Goal: Task Accomplishment & Management: Manage account settings

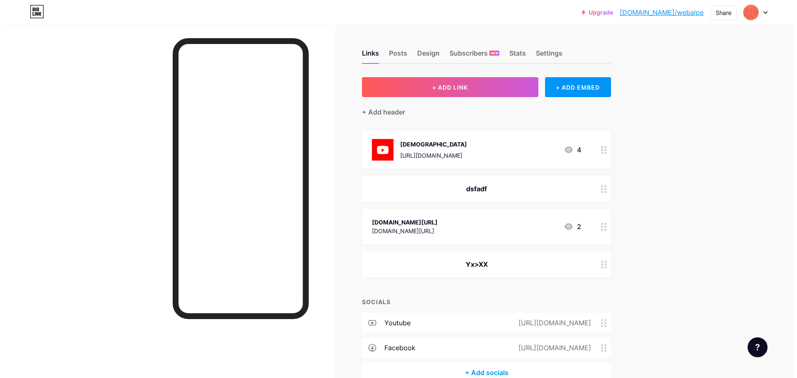
scroll to position [46, 0]
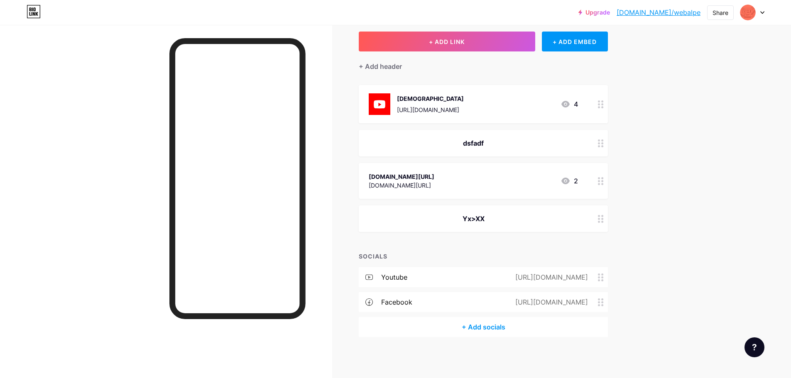
click at [483, 330] on div "+ Add socials" at bounding box center [483, 327] width 249 height 20
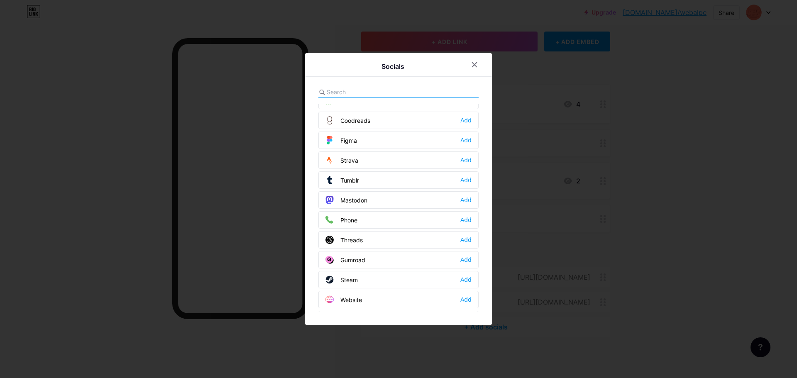
scroll to position [749, 0]
click at [464, 120] on div "Add" at bounding box center [465, 121] width 11 height 8
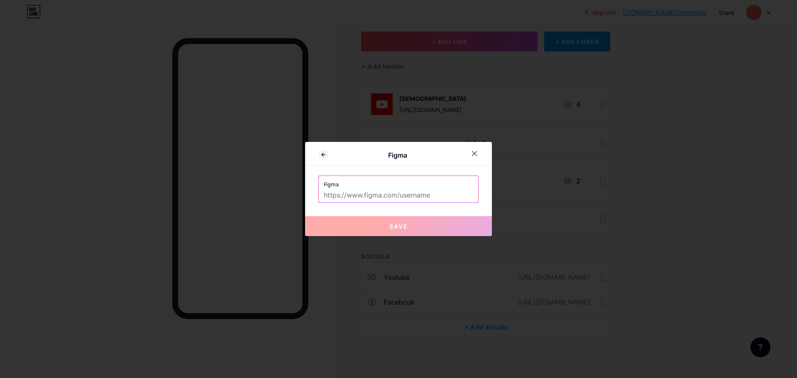
click at [358, 196] on input "text" at bounding box center [398, 195] width 149 height 14
click at [322, 158] on icon at bounding box center [323, 155] width 10 height 10
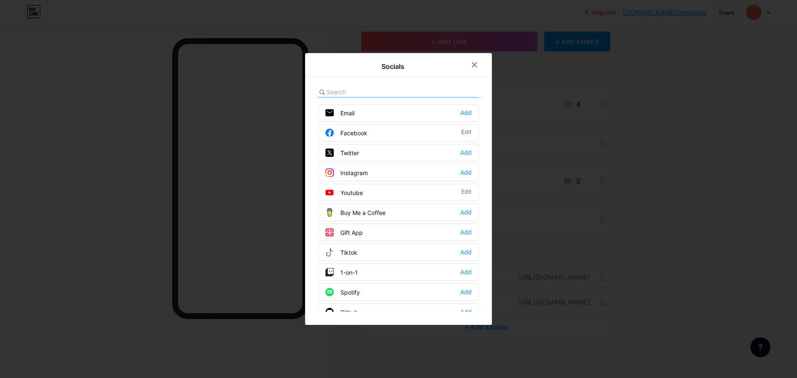
click at [407, 178] on div "Instagram Add" at bounding box center [398, 172] width 160 height 17
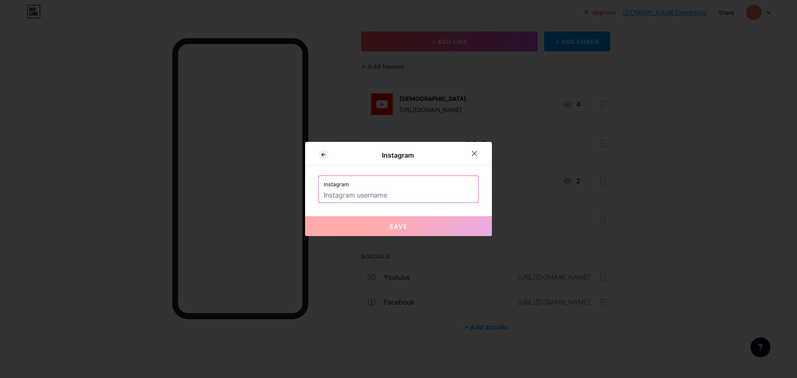
click at [393, 193] on input "text" at bounding box center [398, 195] width 149 height 14
click at [472, 153] on icon at bounding box center [474, 153] width 5 height 5
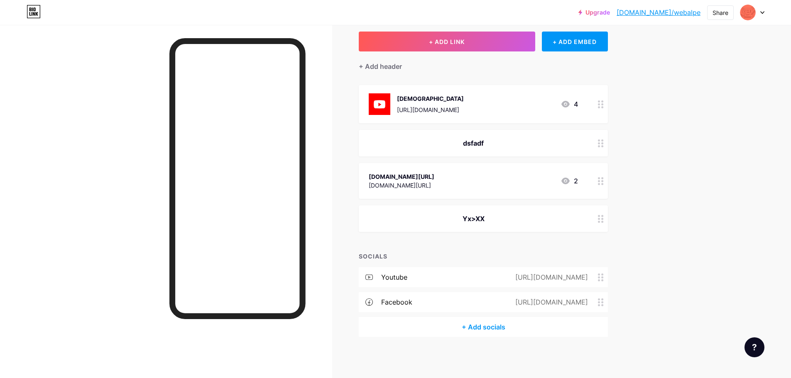
click at [493, 327] on div "+ Add socials" at bounding box center [483, 327] width 249 height 20
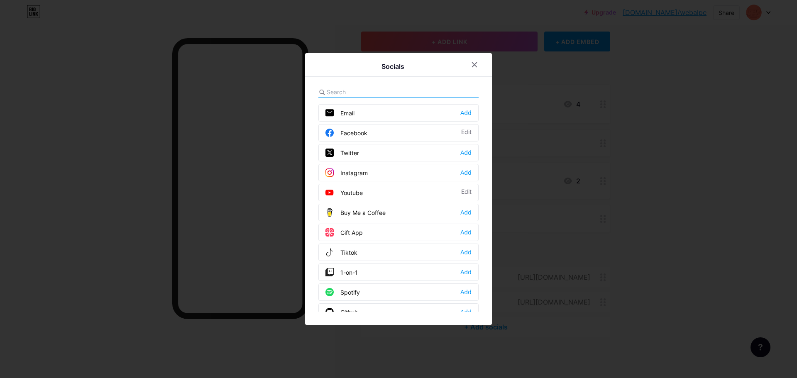
click at [367, 114] on div "Email Add" at bounding box center [398, 112] width 160 height 17
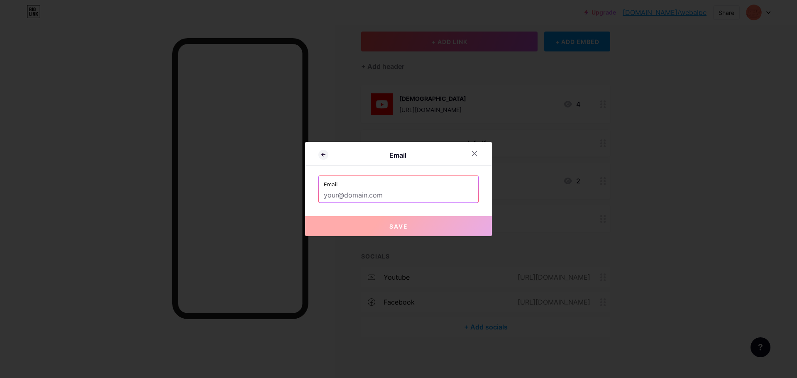
click at [359, 197] on input "text" at bounding box center [398, 195] width 149 height 14
click at [471, 150] on div at bounding box center [474, 153] width 15 height 15
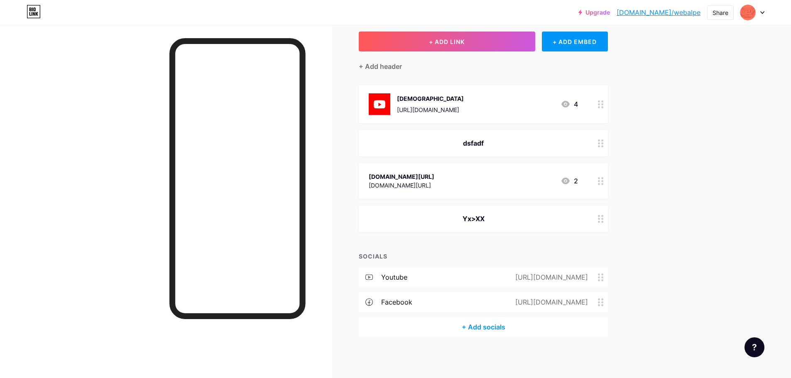
click at [481, 327] on div "+ Add socials" at bounding box center [483, 327] width 249 height 20
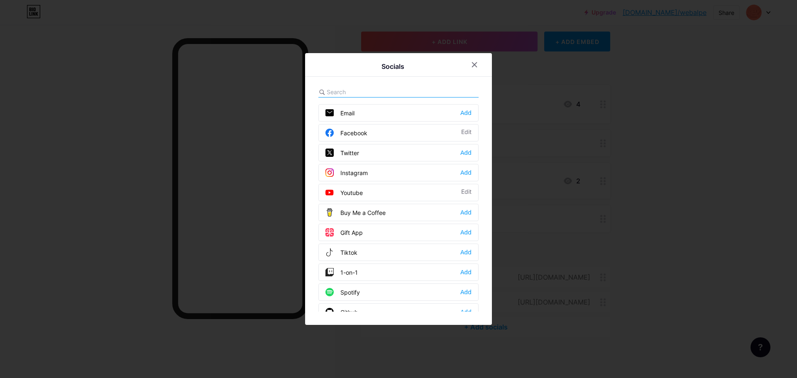
click at [376, 215] on div "Buy Me a Coffee" at bounding box center [355, 212] width 60 height 8
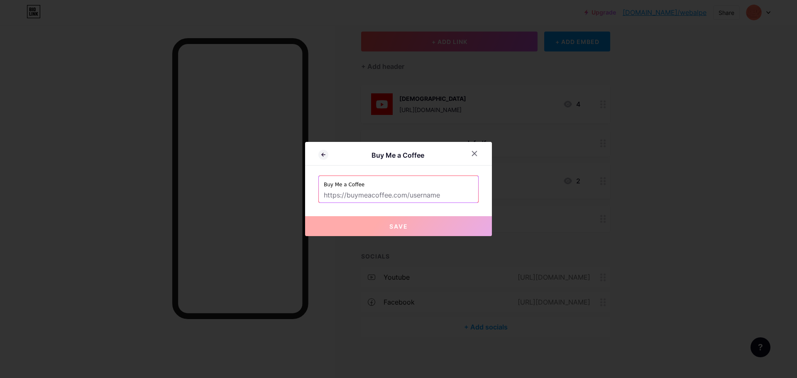
drag, startPoint x: 367, startPoint y: 195, endPoint x: 389, endPoint y: 192, distance: 21.8
click at [368, 195] on input "text" at bounding box center [398, 195] width 149 height 14
click at [472, 154] on icon at bounding box center [474, 153] width 7 height 7
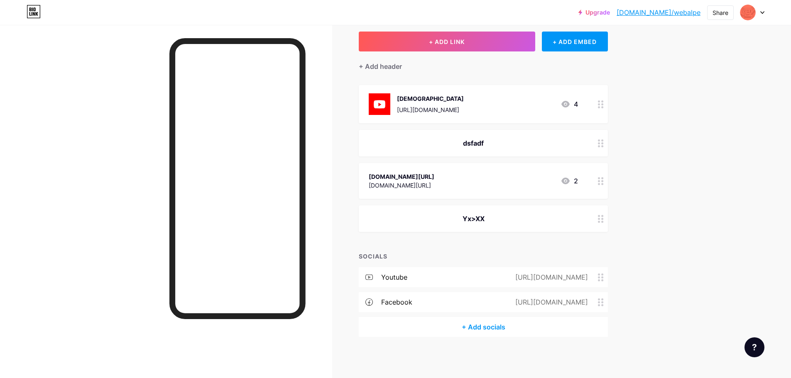
click at [481, 323] on div "+ Add socials" at bounding box center [483, 327] width 249 height 20
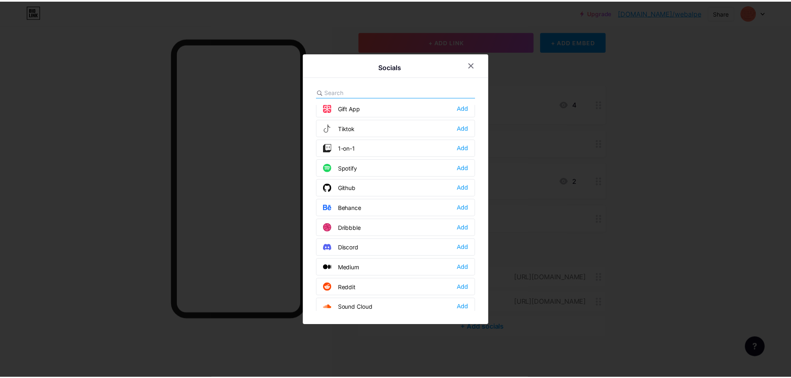
scroll to position [0, 0]
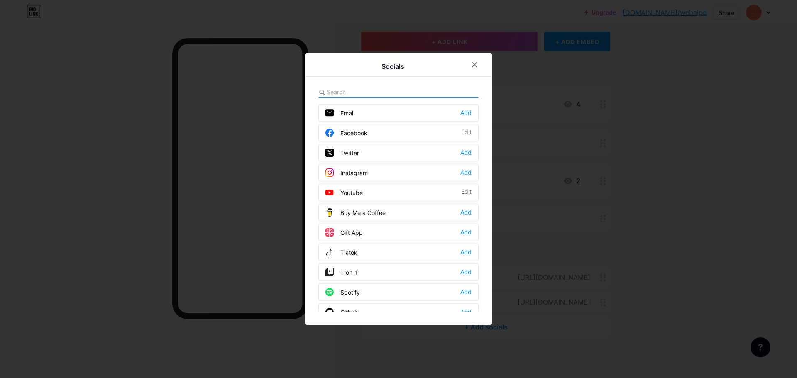
click at [362, 139] on div "Facebook Edit" at bounding box center [398, 132] width 160 height 17
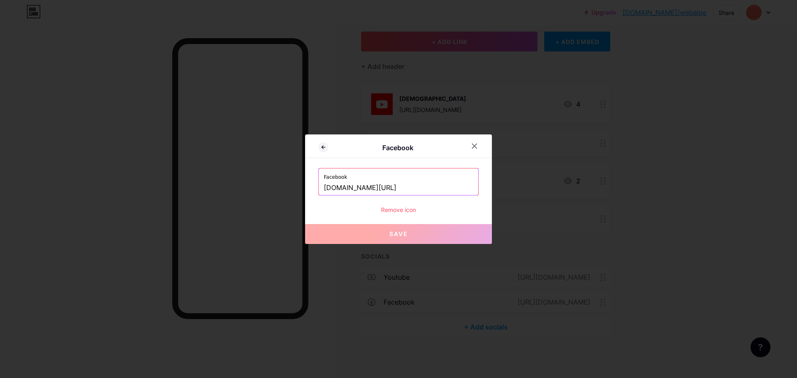
click at [406, 185] on input "[DOMAIN_NAME][URL]" at bounding box center [398, 188] width 149 height 14
click at [398, 210] on div "Remove icon" at bounding box center [398, 209] width 160 height 9
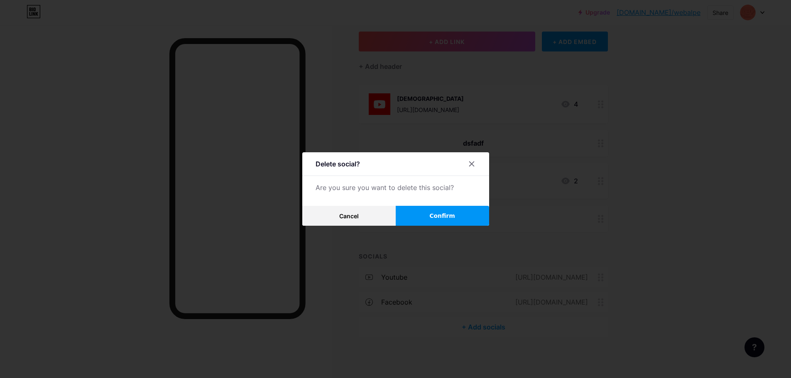
click at [458, 215] on button "Confirm" at bounding box center [442, 216] width 93 height 20
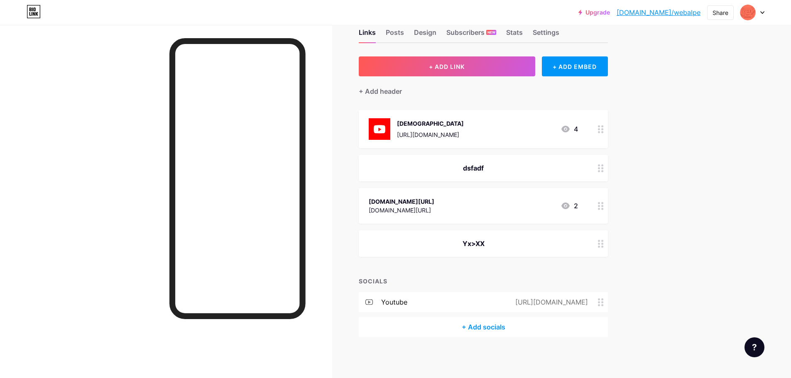
click at [493, 326] on div "+ Add socials" at bounding box center [483, 327] width 249 height 20
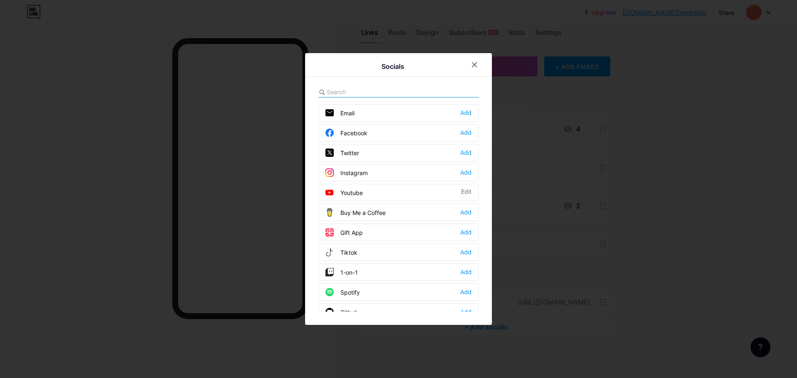
click at [371, 135] on div "Facebook Add" at bounding box center [398, 132] width 160 height 17
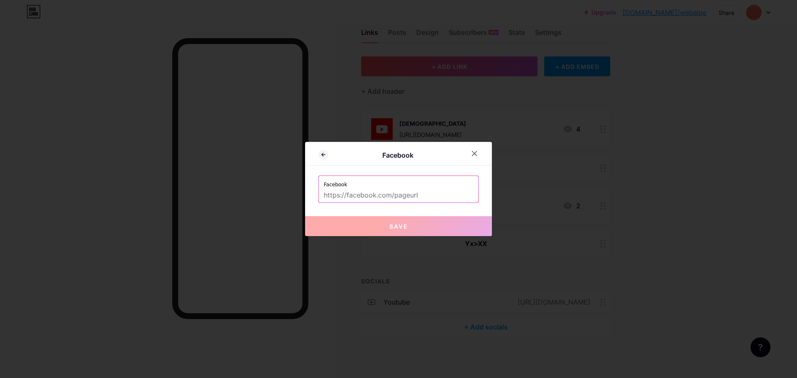
click at [375, 192] on input "text" at bounding box center [398, 195] width 149 height 14
click at [322, 154] on icon at bounding box center [323, 155] width 10 height 10
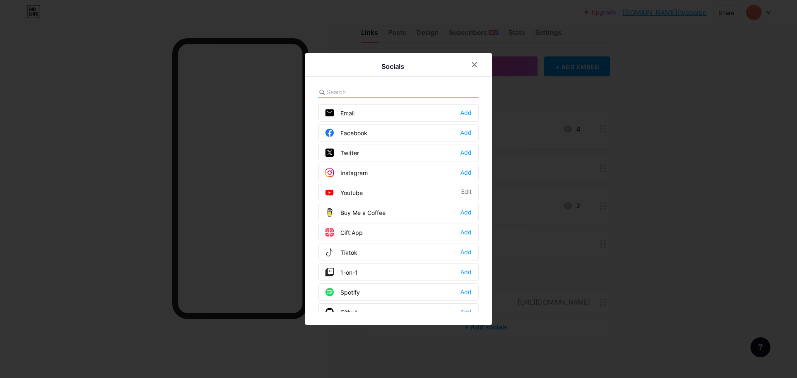
click at [592, 218] on div at bounding box center [398, 189] width 797 height 378
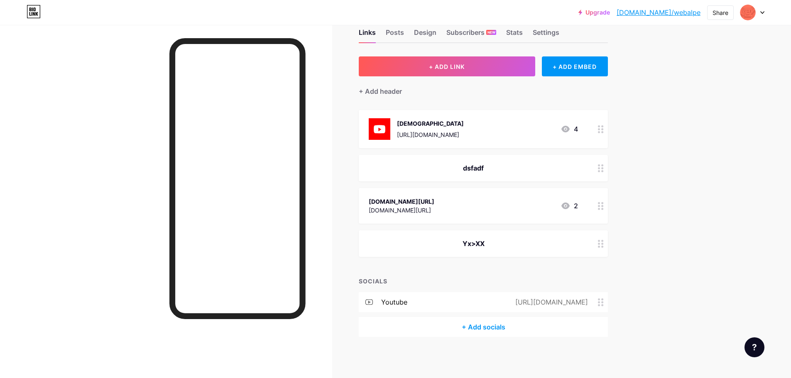
click at [464, 128] on div "[DEMOGRAPHIC_DATA] [URL][DOMAIN_NAME]" at bounding box center [430, 129] width 67 height 22
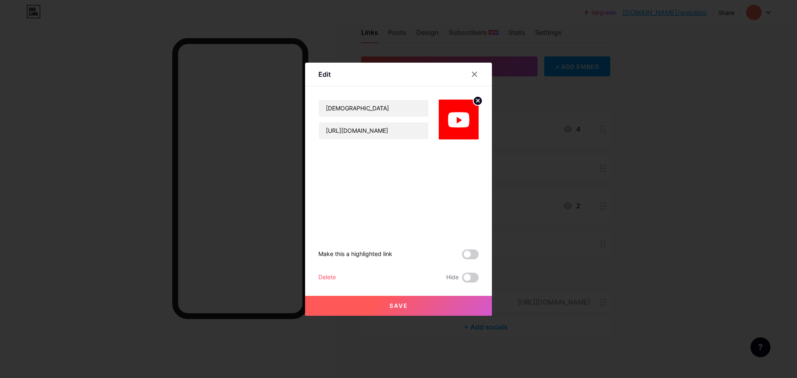
click at [330, 278] on div "Delete" at bounding box center [326, 278] width 17 height 10
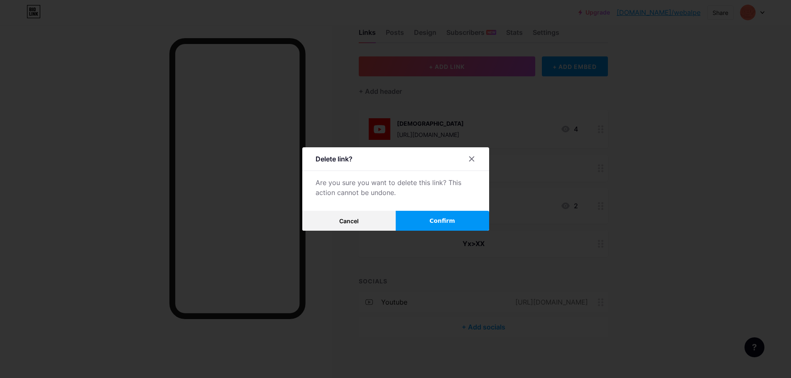
click at [433, 225] on span "Confirm" at bounding box center [442, 221] width 26 height 9
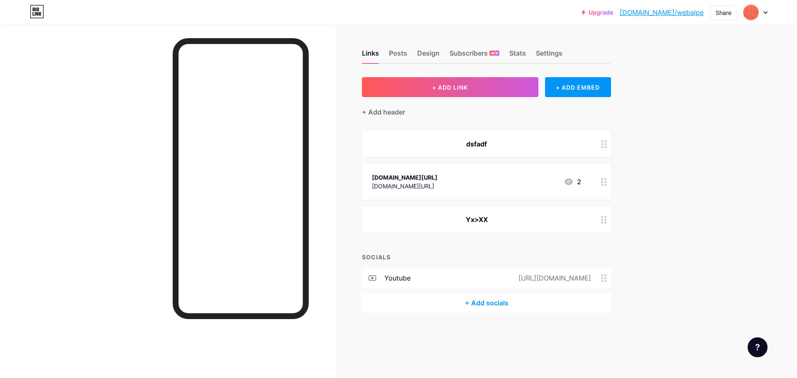
scroll to position [0, 0]
click at [412, 170] on div "[DOMAIN_NAME][URL] [DOMAIN_NAME][URL] 2" at bounding box center [485, 182] width 249 height 36
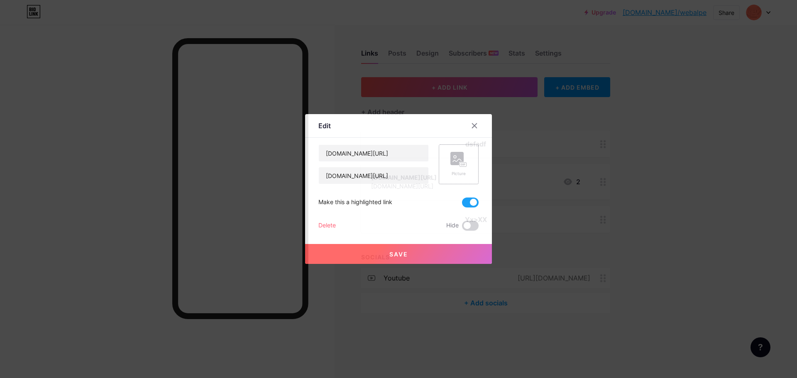
click at [450, 155] on rect at bounding box center [456, 158] width 13 height 13
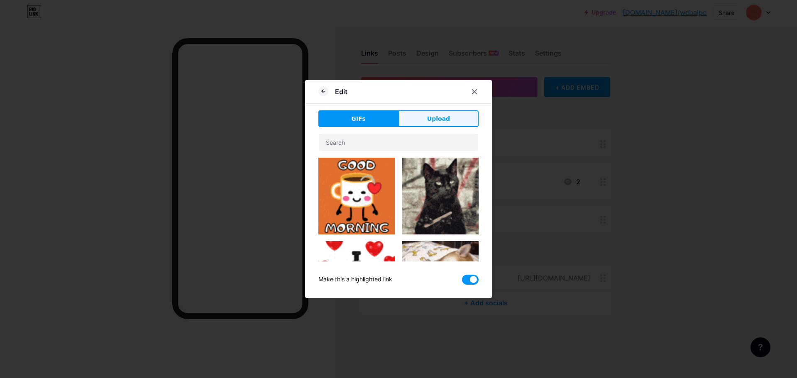
click at [436, 117] on span "Upload" at bounding box center [438, 119] width 23 height 9
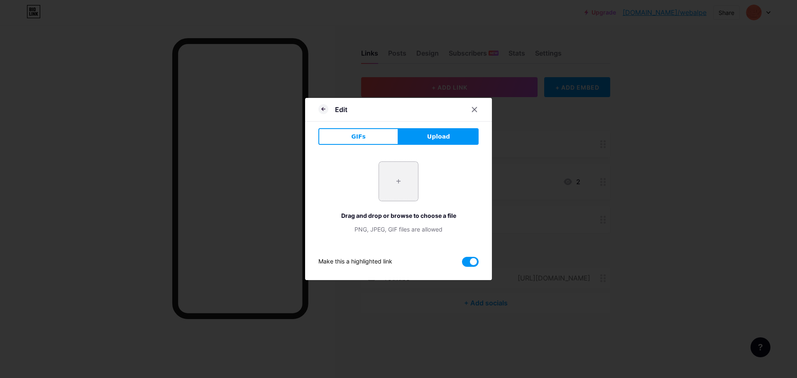
click at [402, 177] on input "file" at bounding box center [398, 181] width 39 height 39
type input "C:\fakepath\jrt.webp"
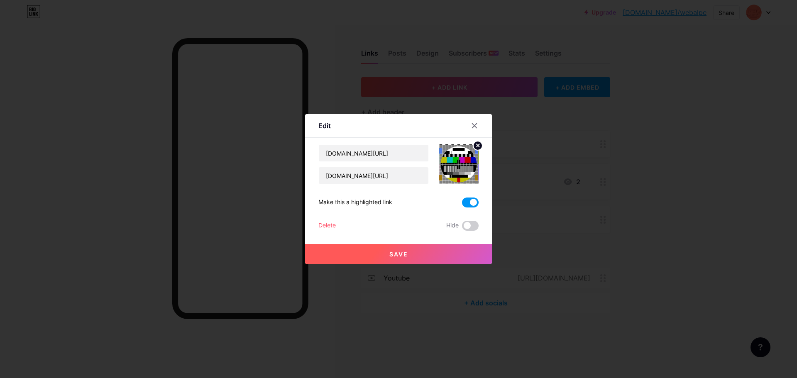
click at [408, 252] on button "Save" at bounding box center [398, 254] width 187 height 20
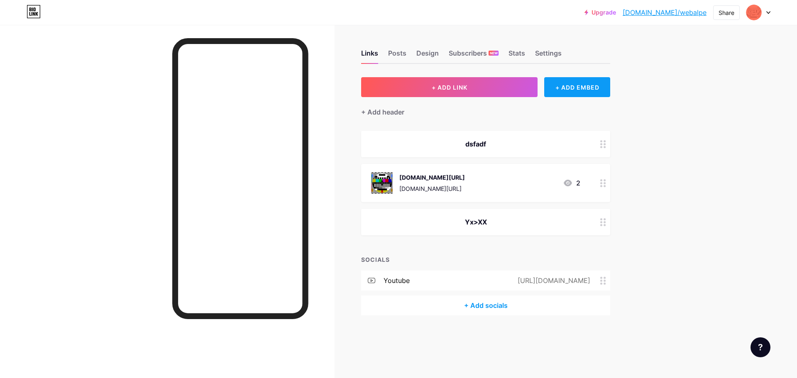
click at [566, 88] on div "+ ADD EMBED" at bounding box center [577, 87] width 66 height 20
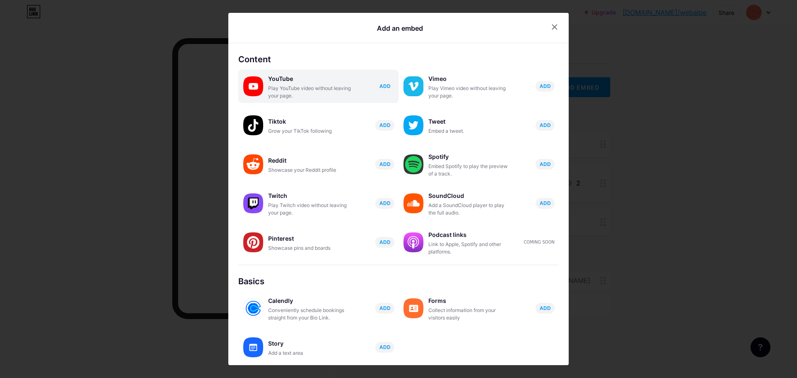
click at [306, 87] on div "Play YouTube video without leaving your page." at bounding box center [309, 92] width 83 height 15
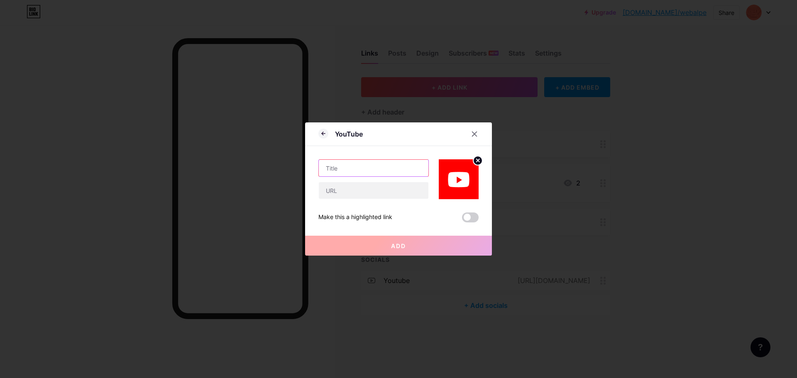
click at [355, 169] on input "text" at bounding box center [374, 168] width 110 height 17
click at [350, 192] on input "text" at bounding box center [374, 190] width 110 height 17
click at [700, 123] on div at bounding box center [398, 189] width 797 height 378
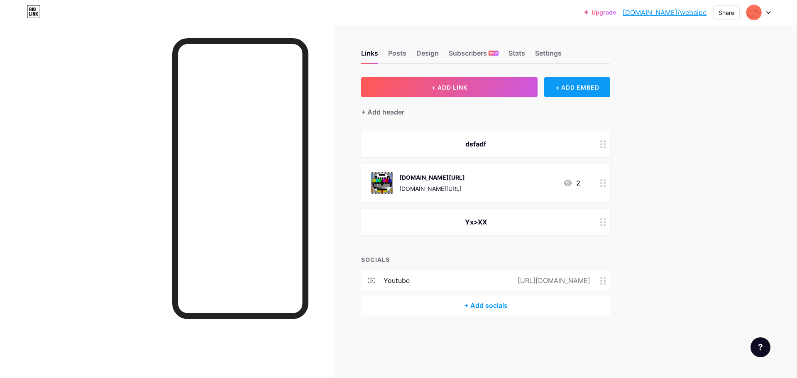
click at [564, 85] on div "+ ADD EMBED" at bounding box center [577, 87] width 66 height 20
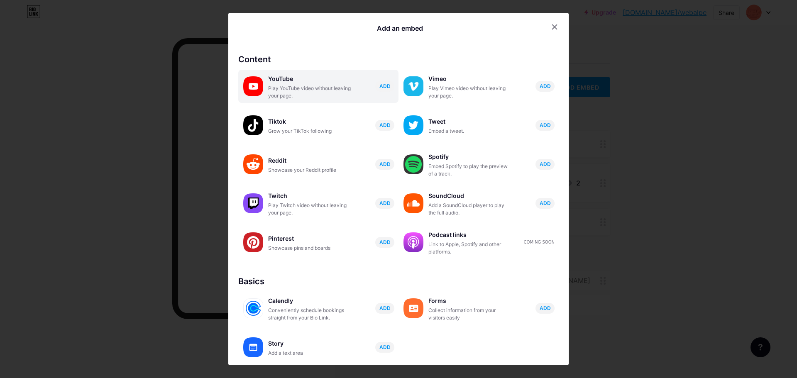
click at [287, 89] on div "Play YouTube video without leaving your page." at bounding box center [309, 92] width 83 height 15
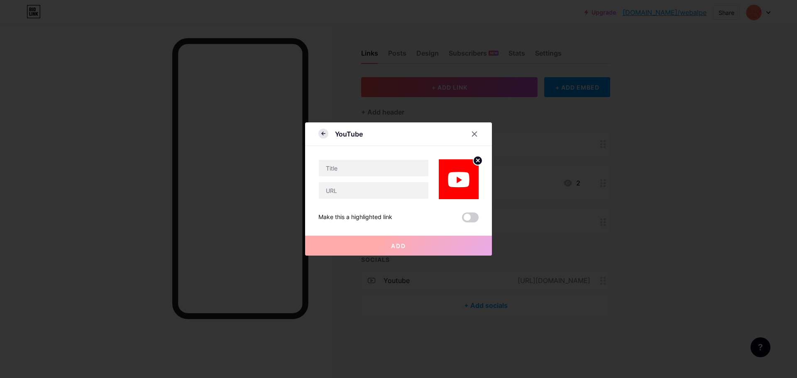
click at [322, 132] on icon at bounding box center [323, 133] width 2 height 3
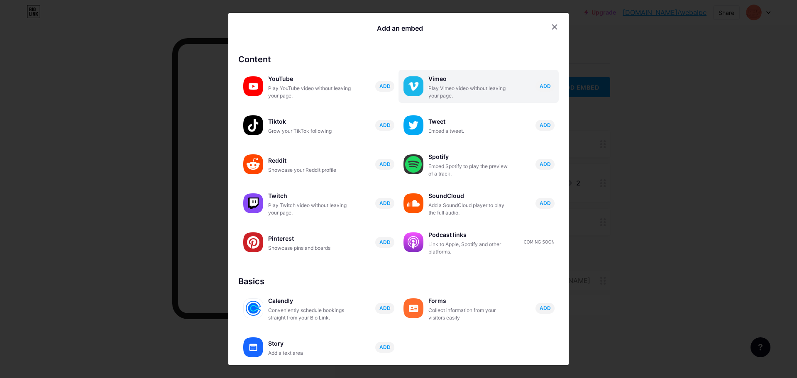
click at [422, 85] on div "Vimeo Play Vimeo video without leaving your page. ADD" at bounding box center [478, 86] width 160 height 33
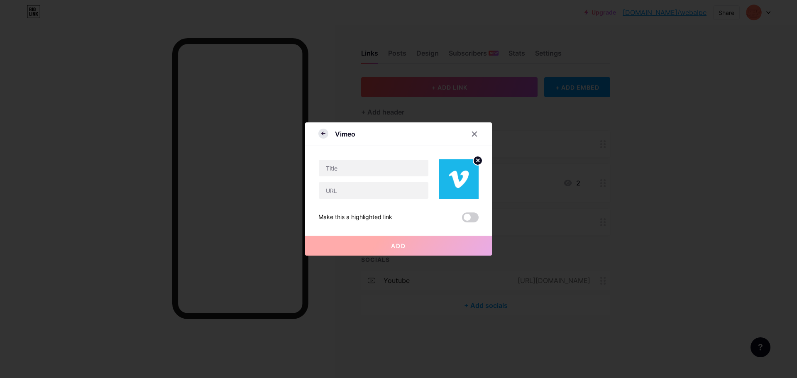
click at [318, 135] on icon at bounding box center [323, 134] width 10 height 10
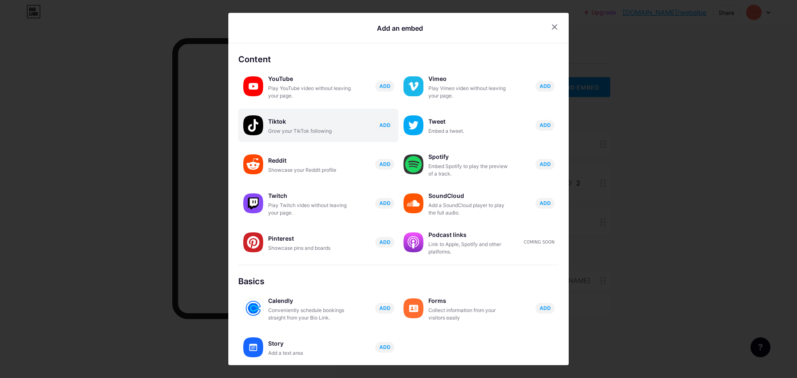
click at [273, 118] on div "Tiktok" at bounding box center [309, 122] width 83 height 12
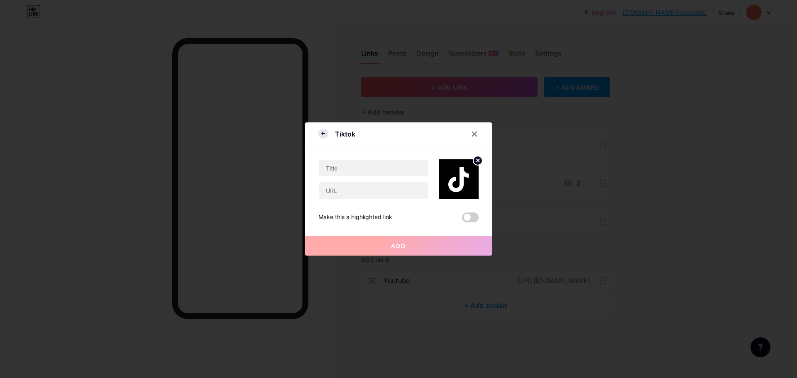
click at [322, 132] on icon at bounding box center [323, 134] width 10 height 10
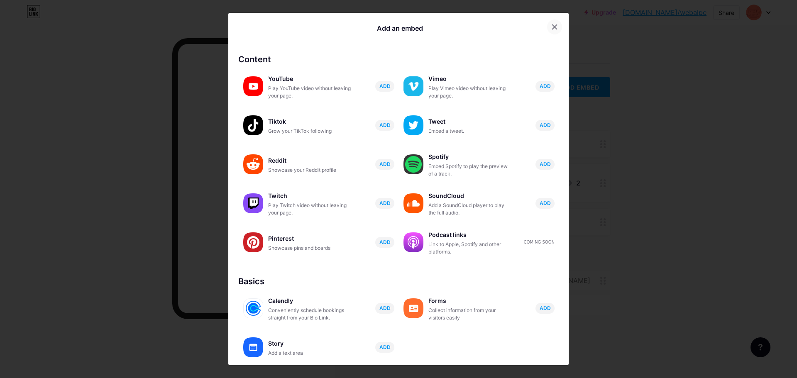
click at [551, 25] on icon at bounding box center [554, 27] width 7 height 7
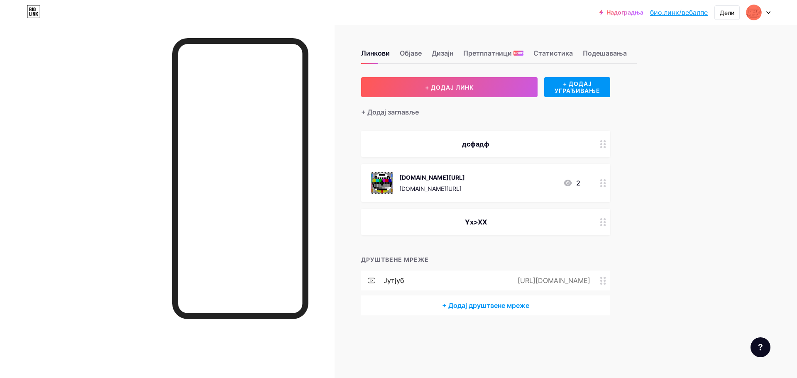
click at [695, 132] on div "Надоградња био.линк/вебалп... био.линк/вебалпе [PERSON_NAME] налог ертертегдд б…" at bounding box center [398, 189] width 797 height 378
click at [655, 76] on div "Линкови Објаве Дизајн Претплатници НОВО Статистика Подешавања + ДОДАЈ ЛИНК + ДО…" at bounding box center [336, 191] width 672 height 332
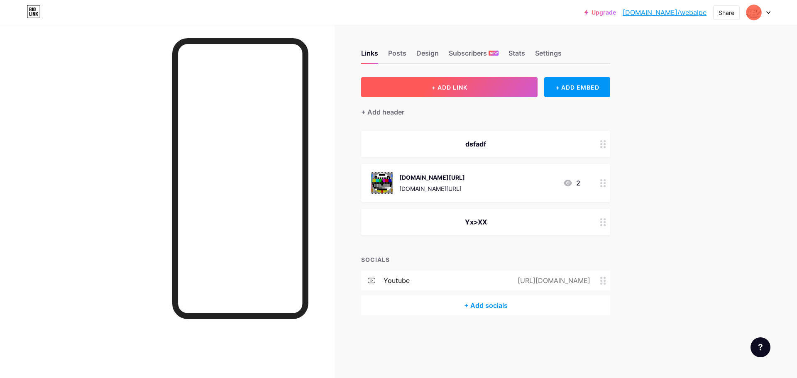
click at [460, 84] on span "+ ADD LINK" at bounding box center [450, 87] width 36 height 7
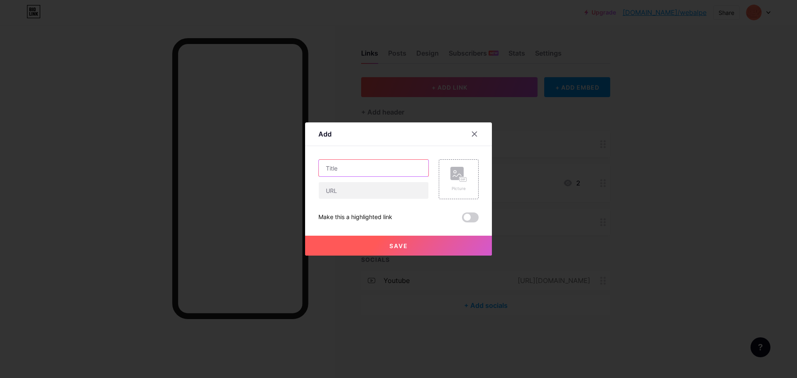
click at [366, 172] on input "text" at bounding box center [374, 168] width 110 height 17
click at [359, 188] on input "text" at bounding box center [374, 190] width 110 height 17
click at [450, 172] on rect at bounding box center [456, 173] width 13 height 13
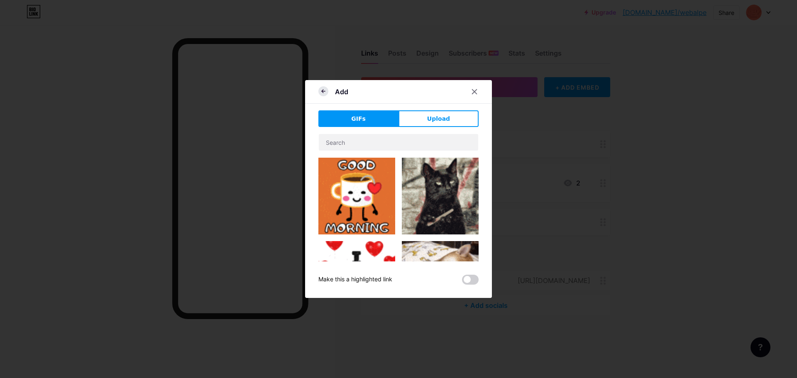
click at [318, 91] on icon at bounding box center [323, 91] width 10 height 10
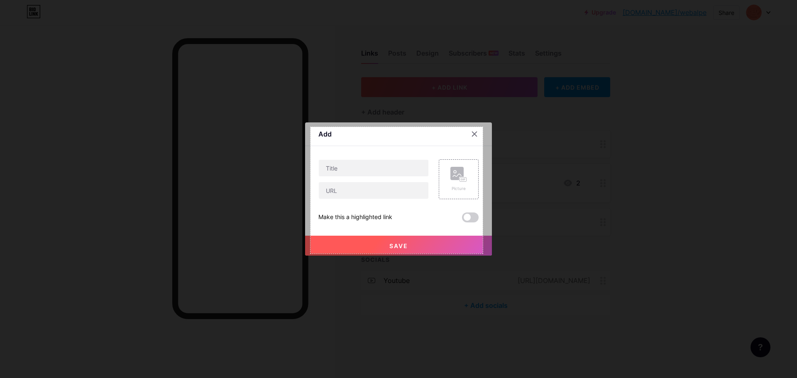
drag, startPoint x: 310, startPoint y: 127, endPoint x: 483, endPoint y: 254, distance: 213.8
click at [483, 254] on div "415 X 305" at bounding box center [398, 189] width 797 height 378
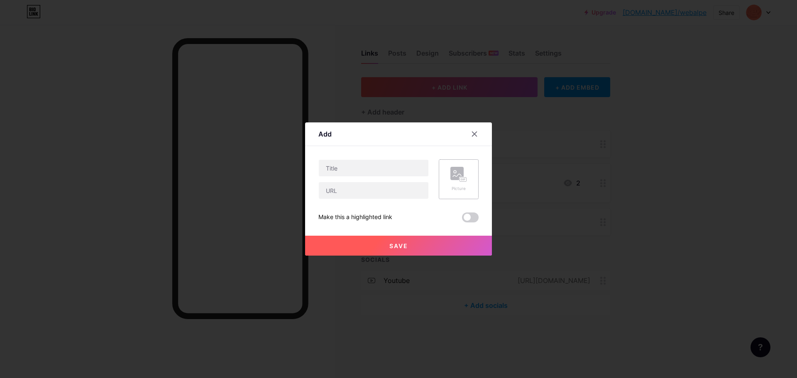
click at [450, 186] on div "Picture" at bounding box center [458, 189] width 17 height 6
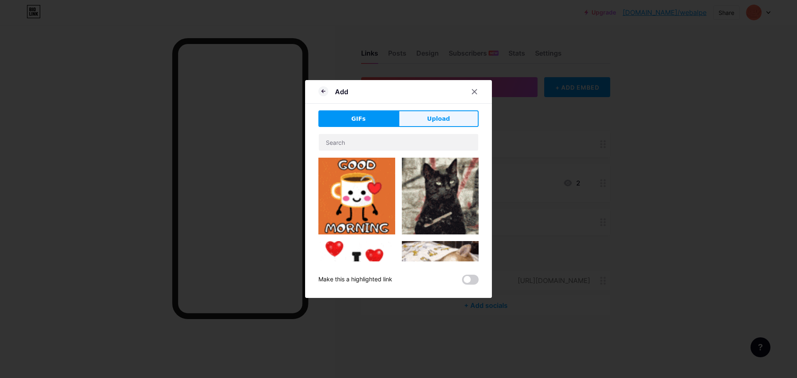
click at [431, 119] on span "Upload" at bounding box center [438, 119] width 23 height 9
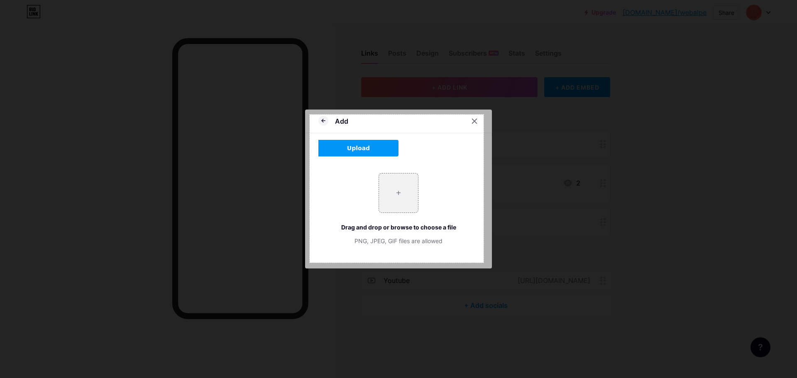
drag, startPoint x: 310, startPoint y: 115, endPoint x: 482, endPoint y: 264, distance: 228.3
click at [484, 263] on div "419 X 357" at bounding box center [398, 189] width 797 height 378
